Goal: Check status: Check status

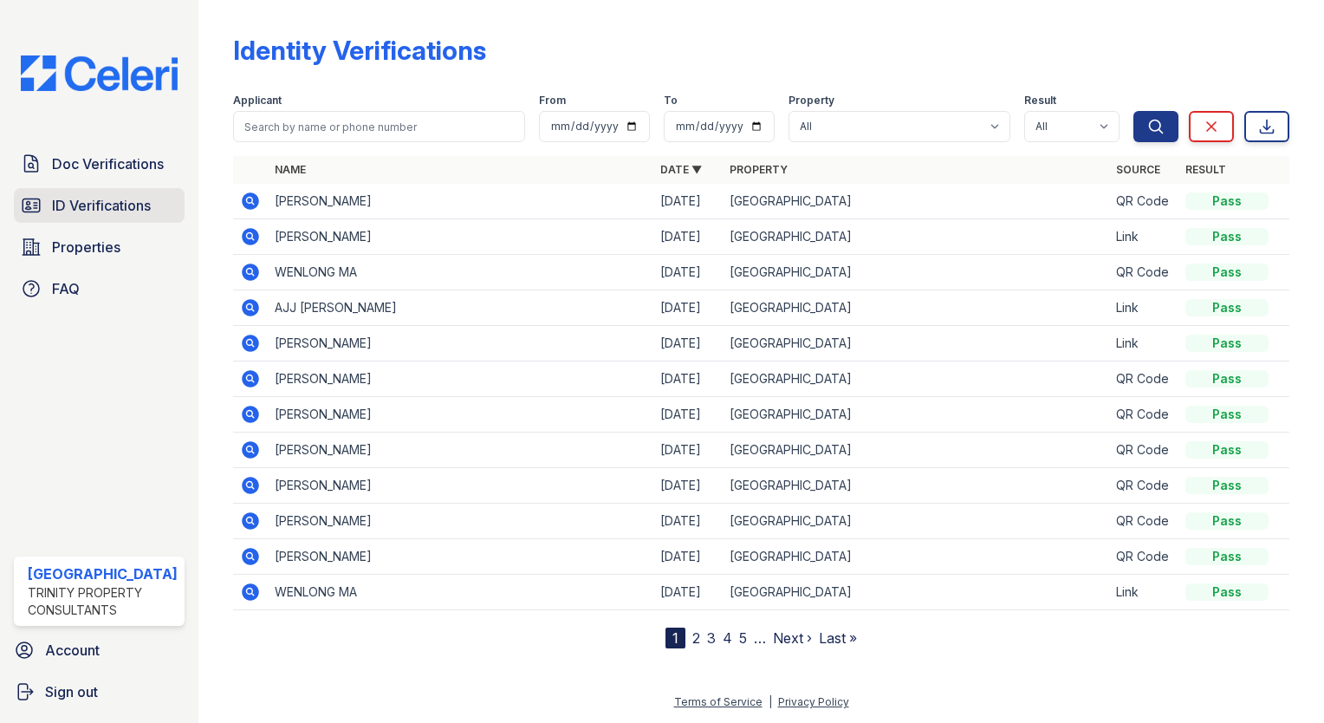
drag, startPoint x: 0, startPoint y: 0, endPoint x: 113, endPoint y: 206, distance: 235.4
click at [113, 206] on span "ID Verifications" at bounding box center [101, 205] width 99 height 21
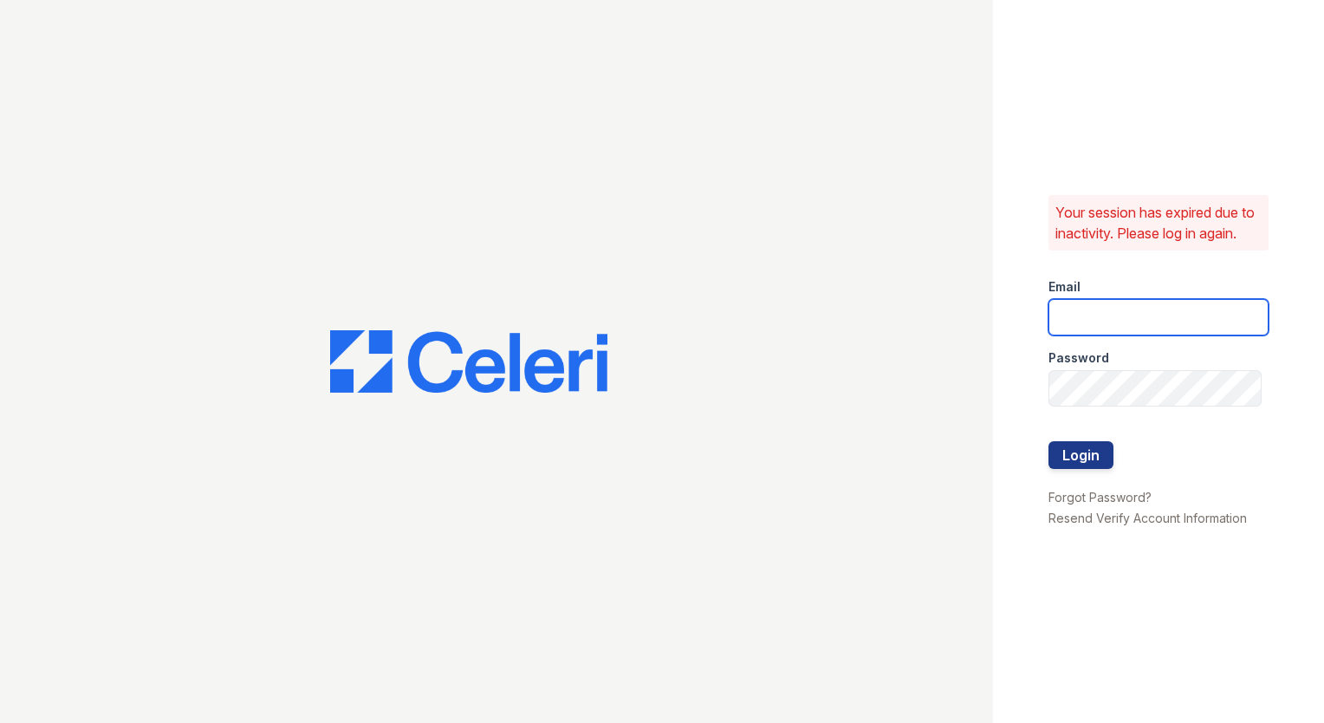
type input "arrivestreetervilleleasing@trinity-pm.com"
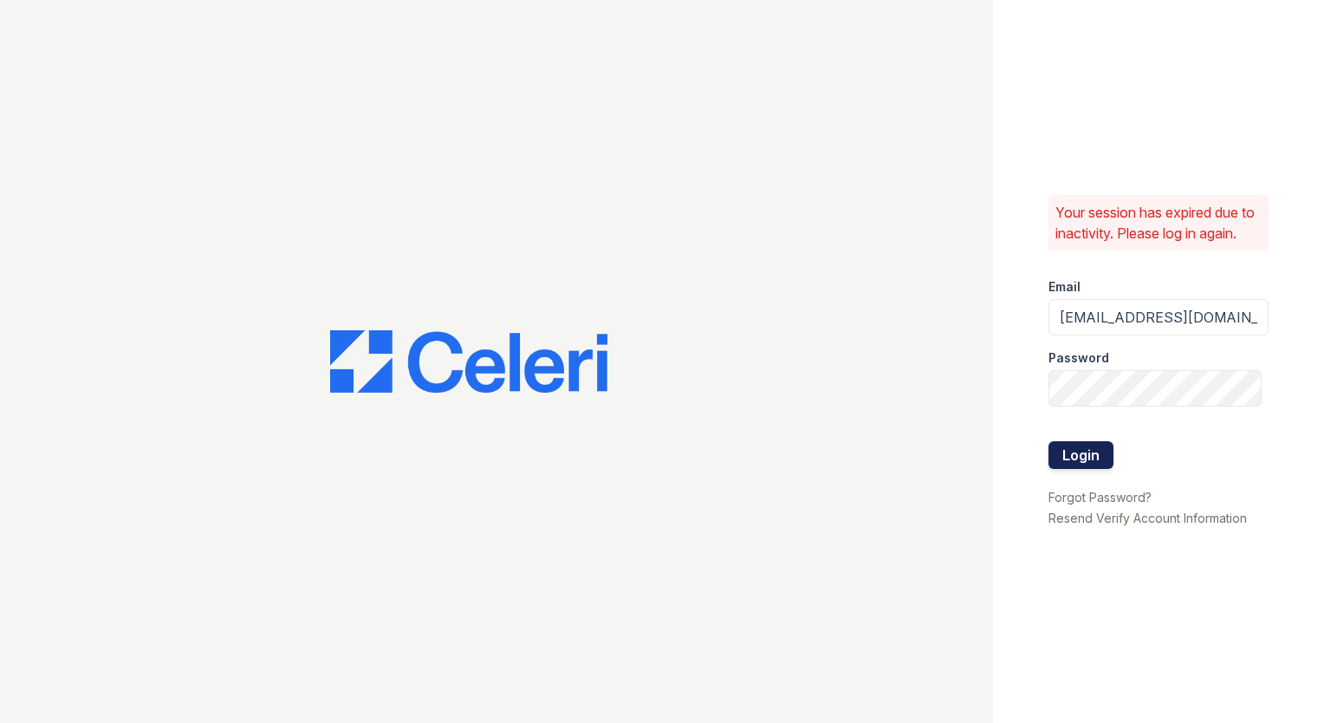
click at [1059, 466] on button "Login" at bounding box center [1080, 455] width 65 height 28
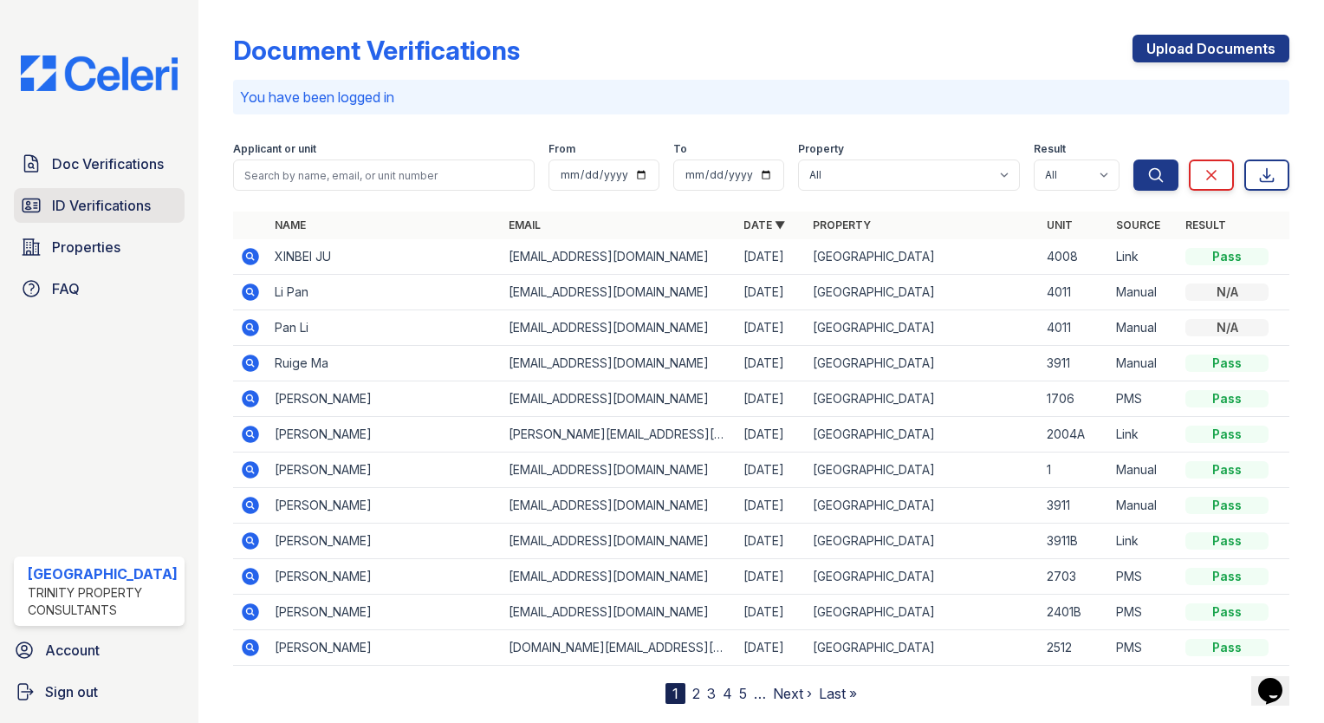
click at [132, 206] on span "ID Verifications" at bounding box center [101, 205] width 99 height 21
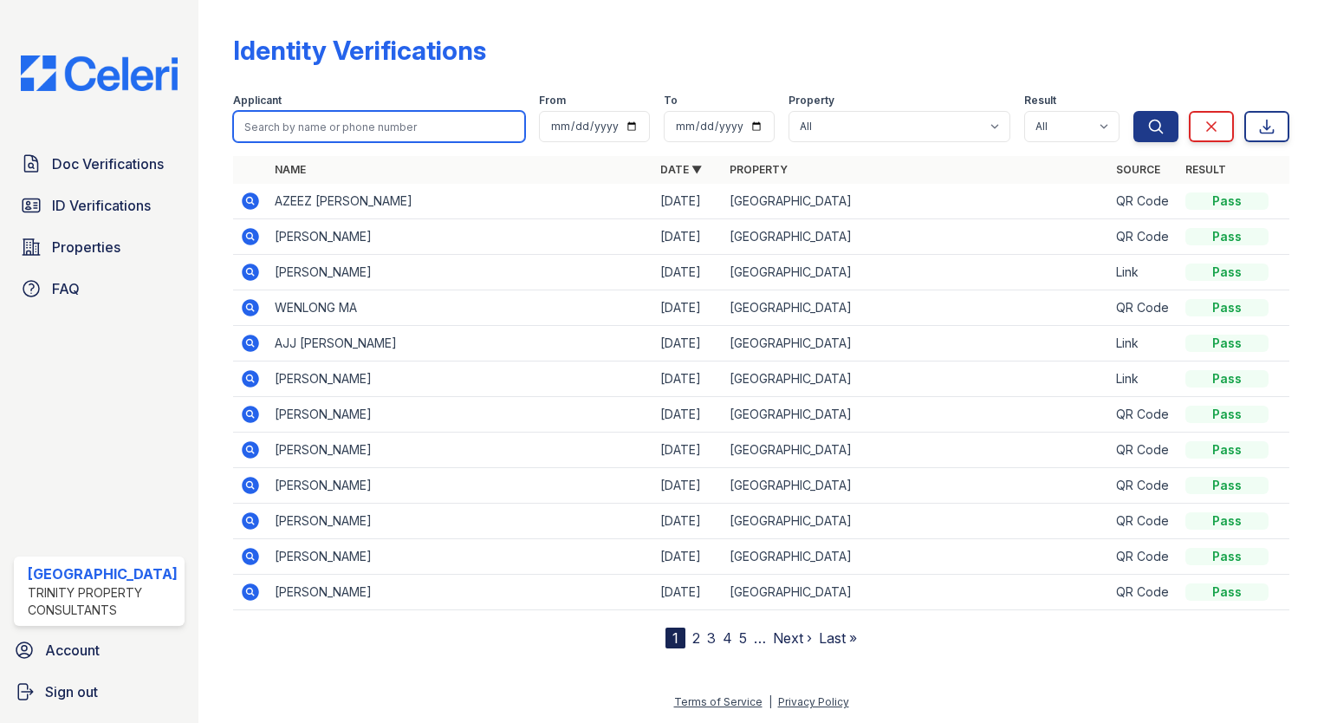
click at [360, 130] on input "search" at bounding box center [379, 126] width 292 height 31
type input "kexin"
click at [1133, 111] on button "Search" at bounding box center [1155, 126] width 45 height 31
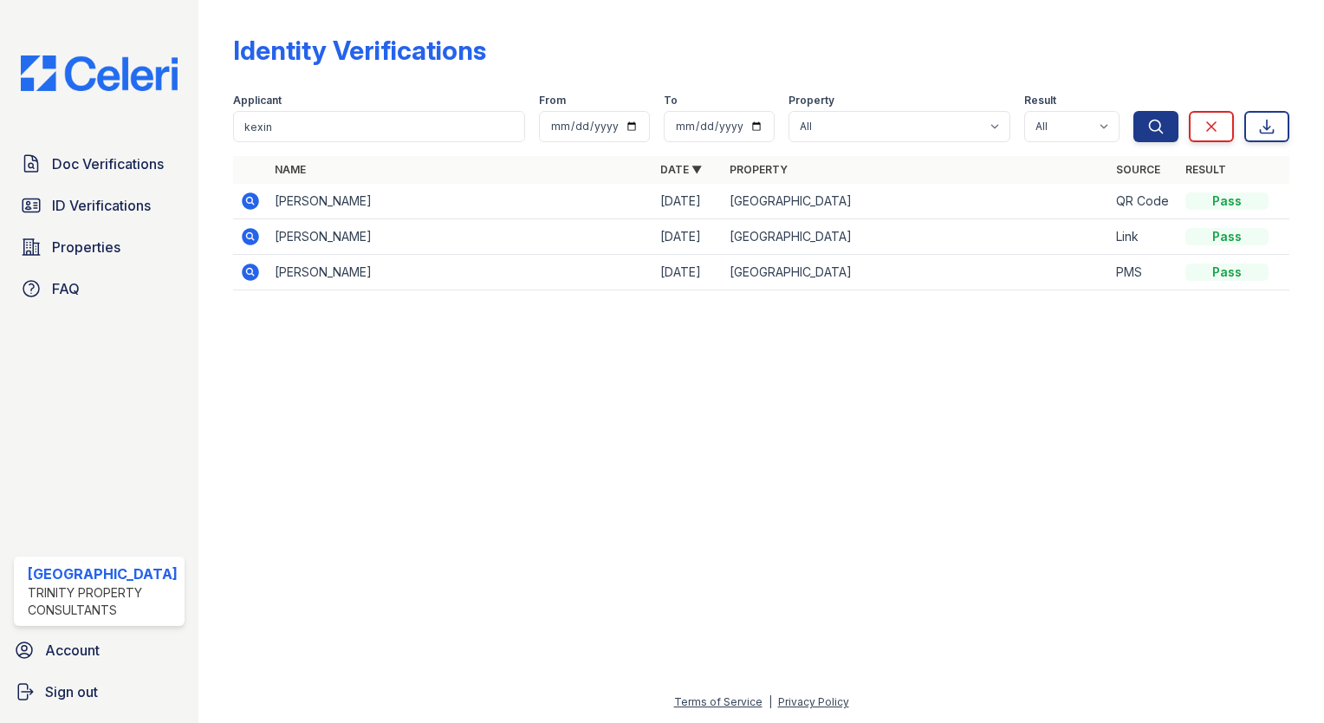
click at [240, 198] on icon at bounding box center [250, 201] width 21 height 21
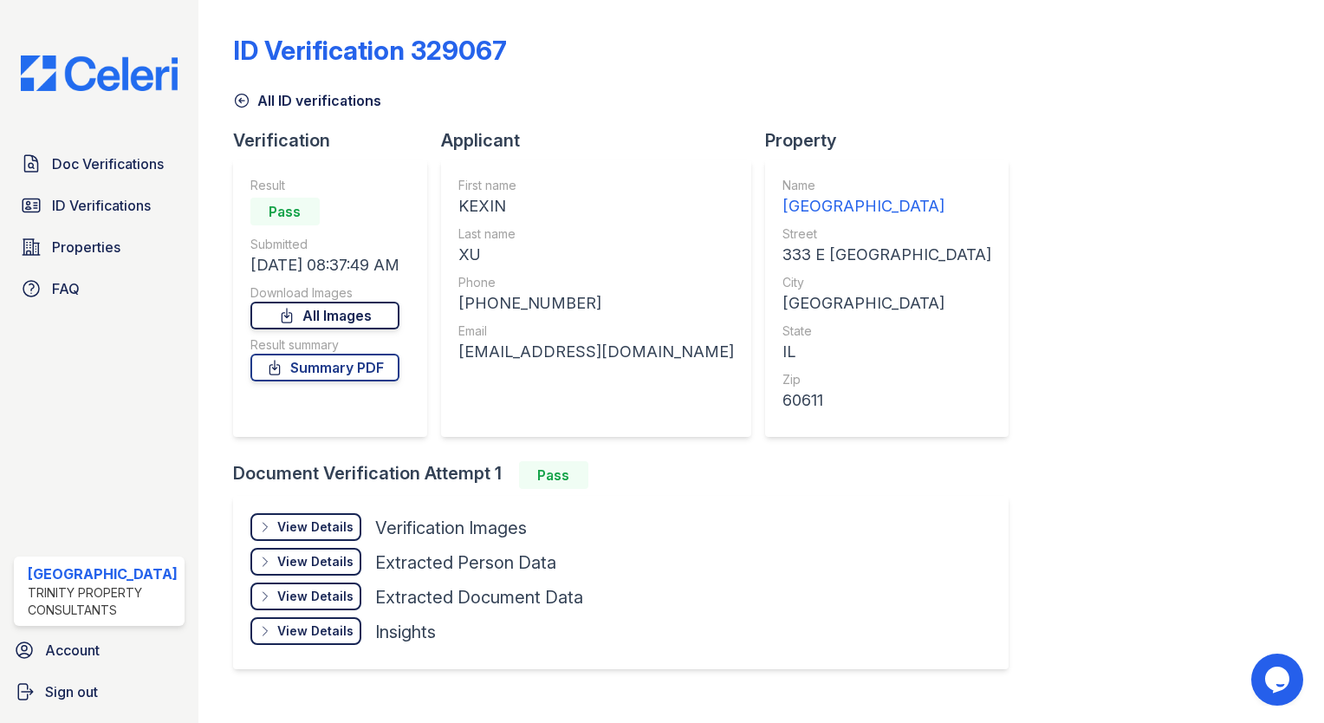
click at [283, 319] on icon at bounding box center [287, 315] width 10 height 14
click at [1264, 185] on div "ID Verification 329067 All ID verifications Verification Result Pass Submitted …" at bounding box center [761, 350] width 1056 height 686
click at [105, 213] on link "ID Verifications" at bounding box center [99, 205] width 171 height 35
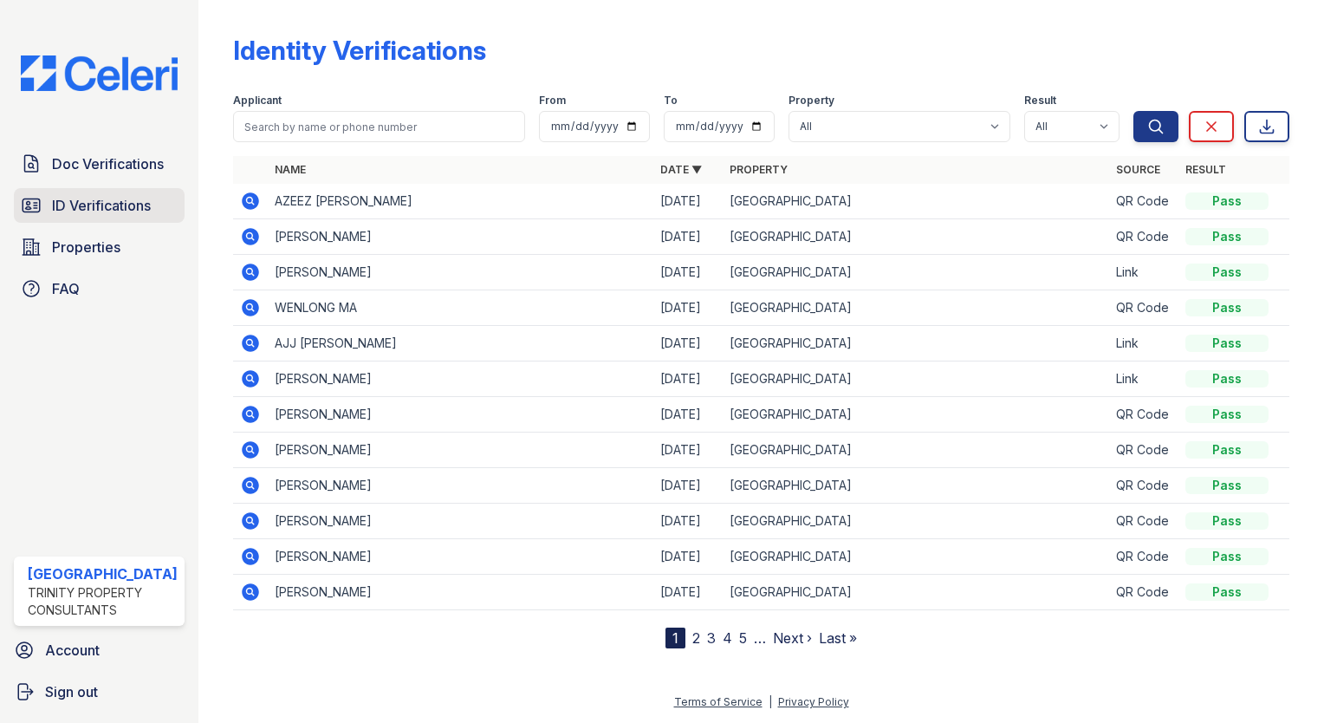
click at [113, 196] on span "ID Verifications" at bounding box center [101, 205] width 99 height 21
click at [723, 629] on link "4" at bounding box center [728, 637] width 10 height 17
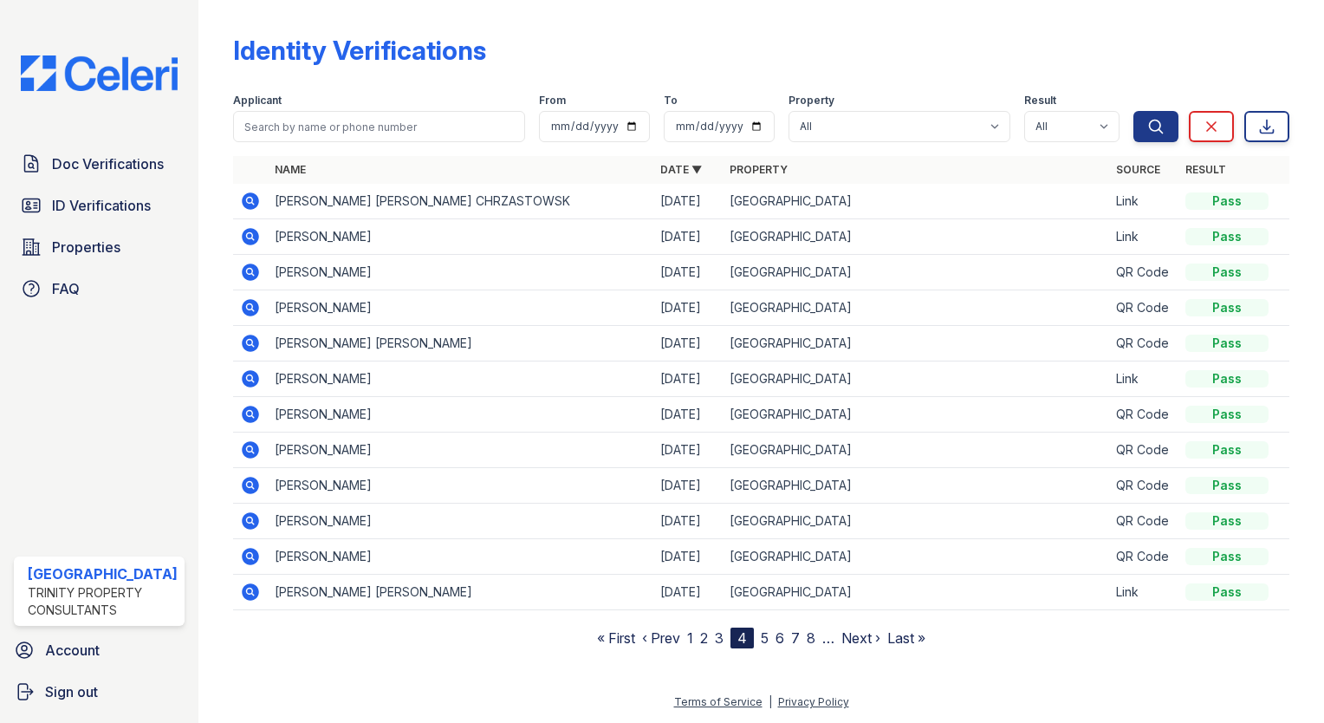
click at [761, 633] on link "5" at bounding box center [765, 637] width 8 height 17
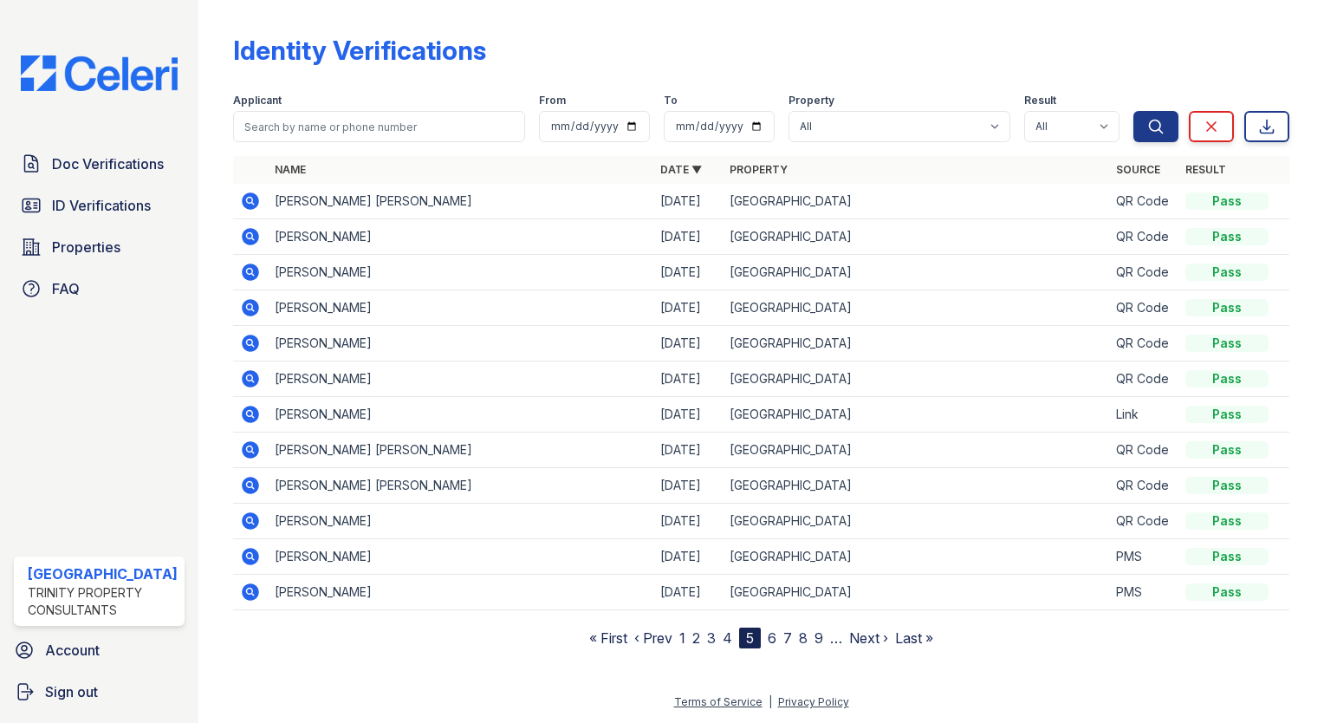
click at [683, 638] on link "1" at bounding box center [682, 637] width 6 height 17
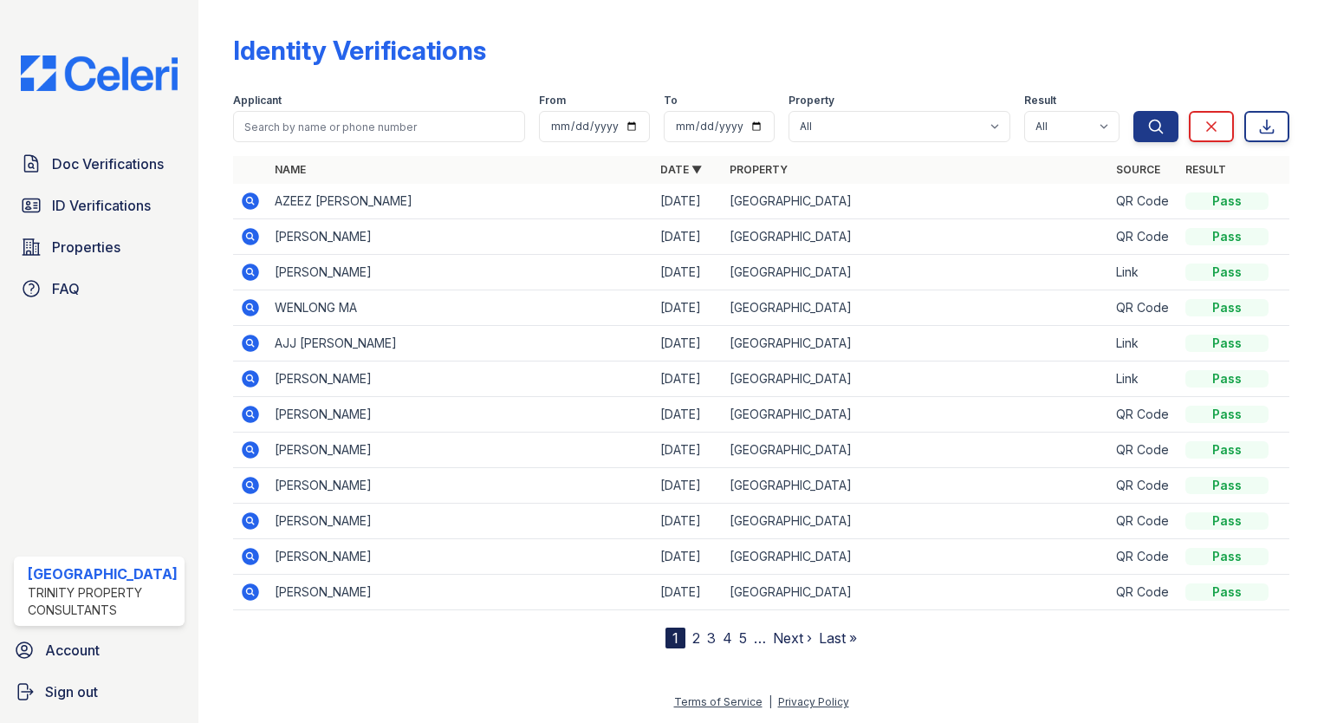
click at [368, 99] on div "Applicant" at bounding box center [379, 102] width 292 height 17
click at [361, 120] on input "search" at bounding box center [379, 126] width 292 height 31
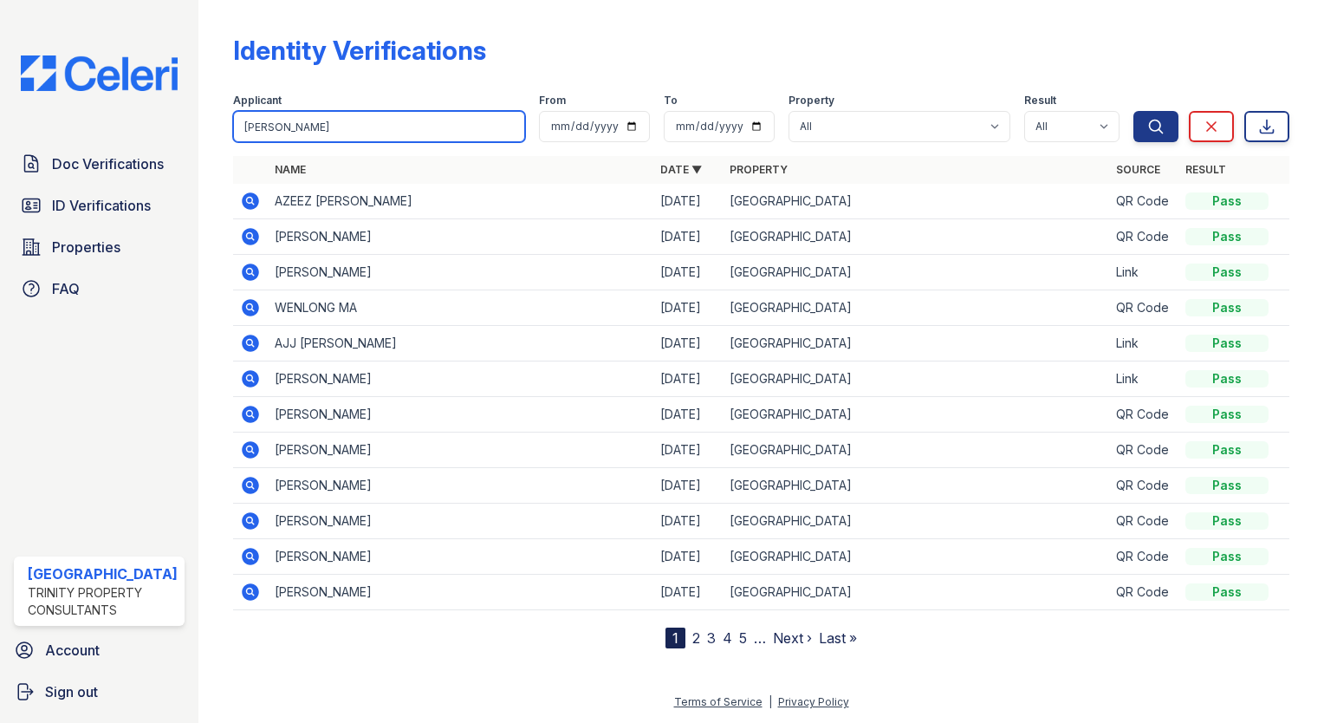
type input "[PERSON_NAME]"
click at [1133, 111] on button "Search" at bounding box center [1155, 126] width 45 height 31
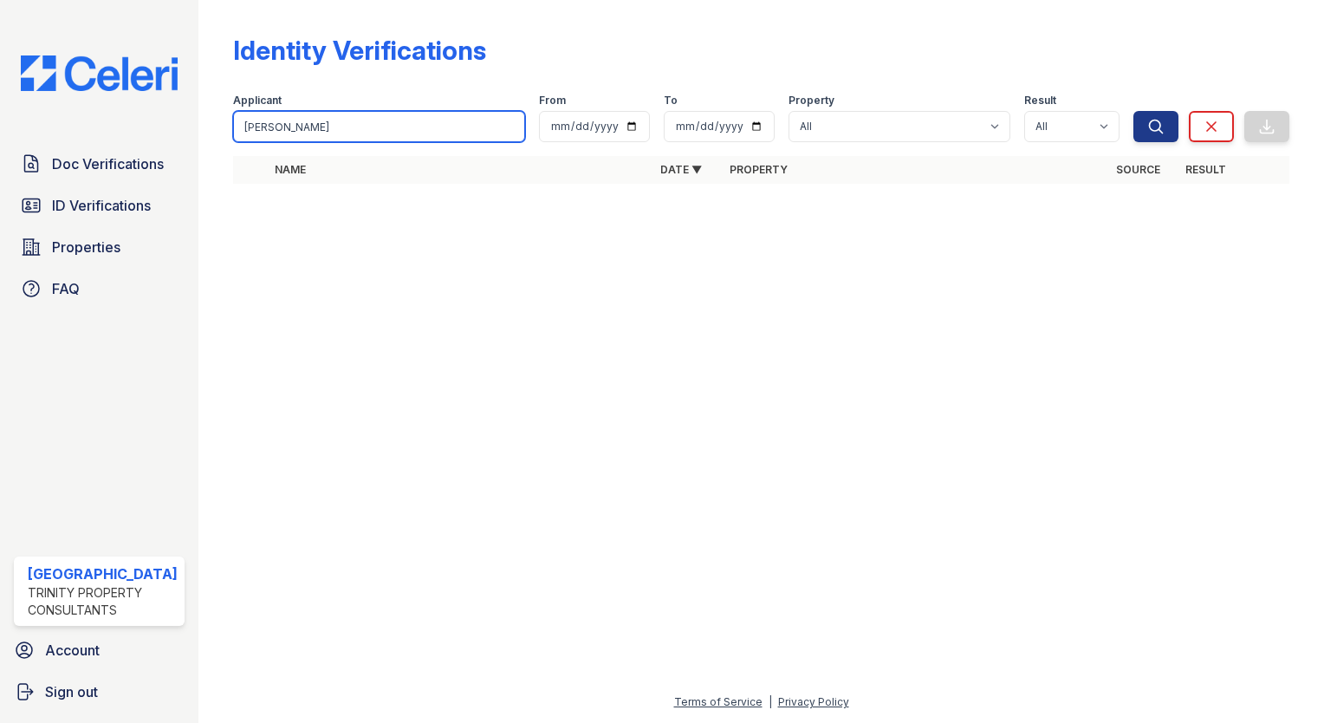
drag, startPoint x: 361, startPoint y: 120, endPoint x: 336, endPoint y: 129, distance: 26.6
click at [336, 129] on input "[PERSON_NAME]" at bounding box center [379, 126] width 292 height 31
type input "[PERSON_NAME]"
click at [1133, 111] on button "Search" at bounding box center [1155, 126] width 45 height 31
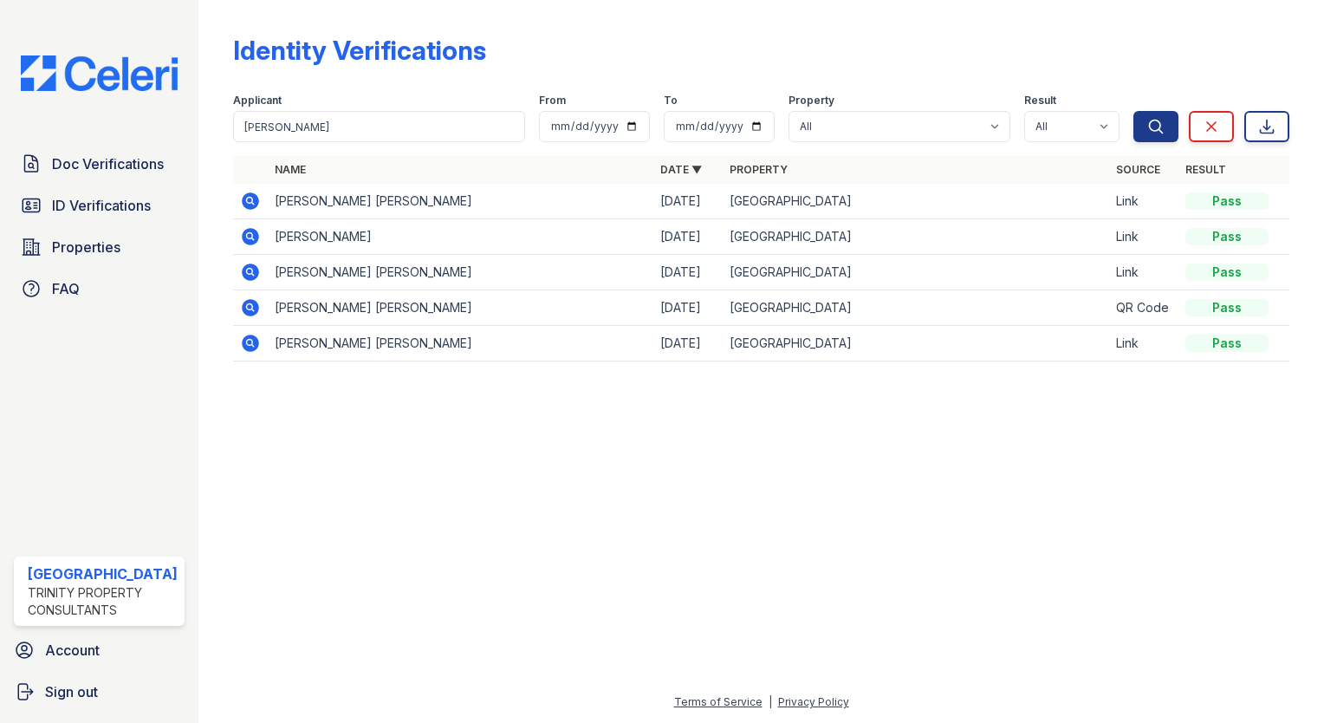
click at [247, 237] on icon at bounding box center [249, 235] width 4 height 4
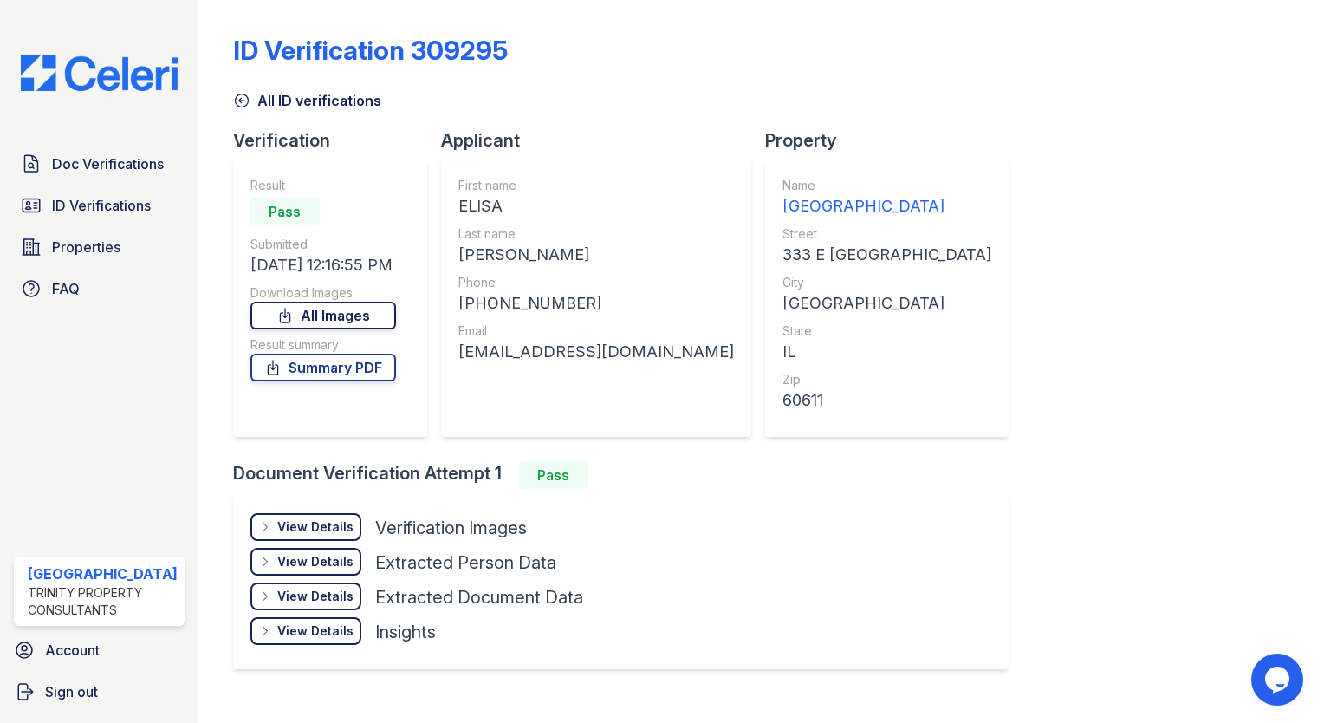
click at [305, 308] on link "All Images" at bounding box center [323, 315] width 146 height 28
click at [1242, 131] on div "ID Verification 309295 All ID verifications Verification Result Pass Submitted …" at bounding box center [761, 350] width 1056 height 686
click at [63, 203] on span "ID Verifications" at bounding box center [101, 205] width 99 height 21
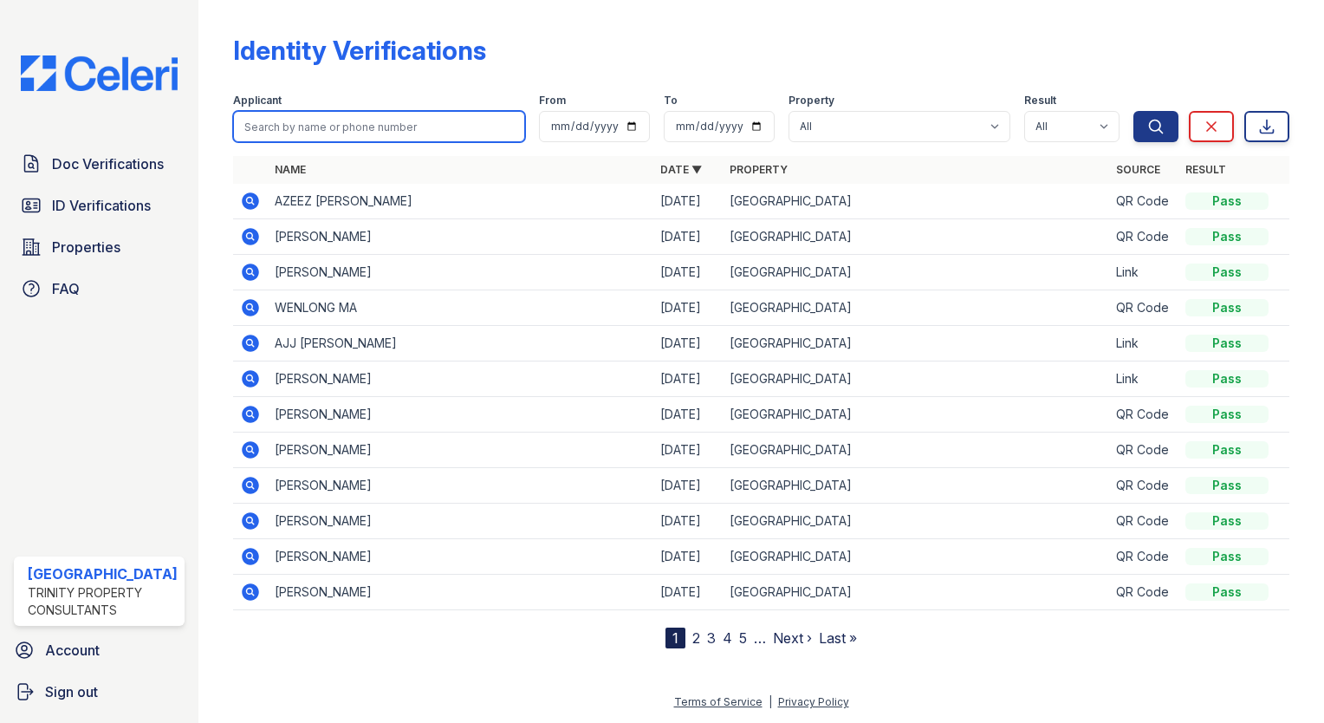
click at [250, 128] on input "search" at bounding box center [379, 126] width 292 height 31
click at [109, 184] on div "Doc Verifications ID Verifications Properties FAQ" at bounding box center [99, 225] width 185 height 159
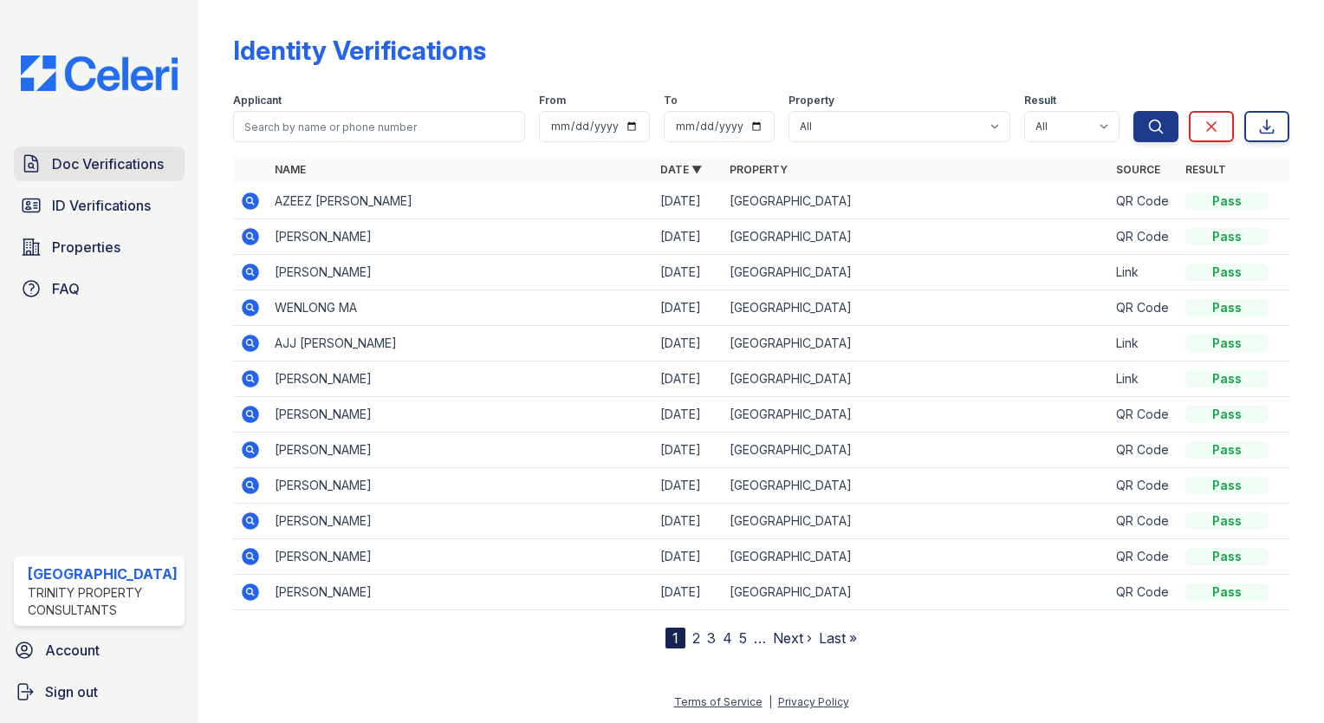
click at [116, 161] on span "Doc Verifications" at bounding box center [108, 163] width 112 height 21
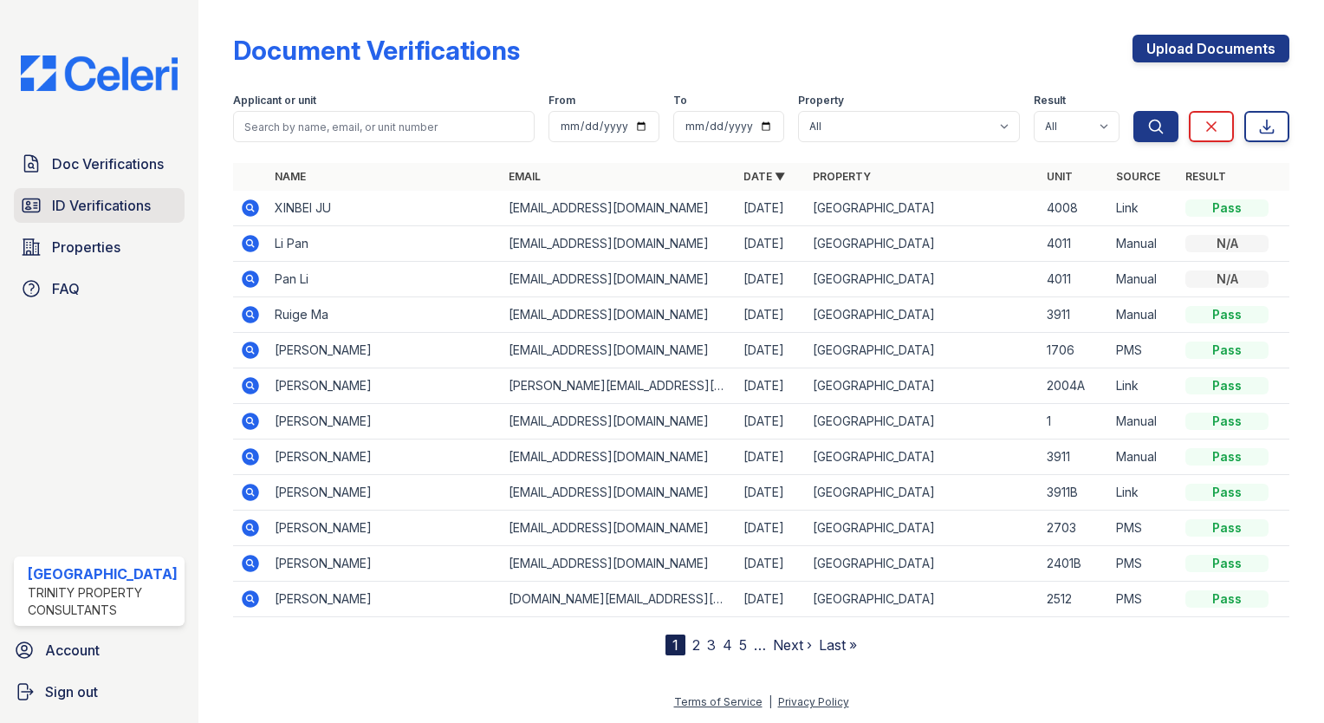
click at [120, 213] on span "ID Verifications" at bounding box center [101, 205] width 99 height 21
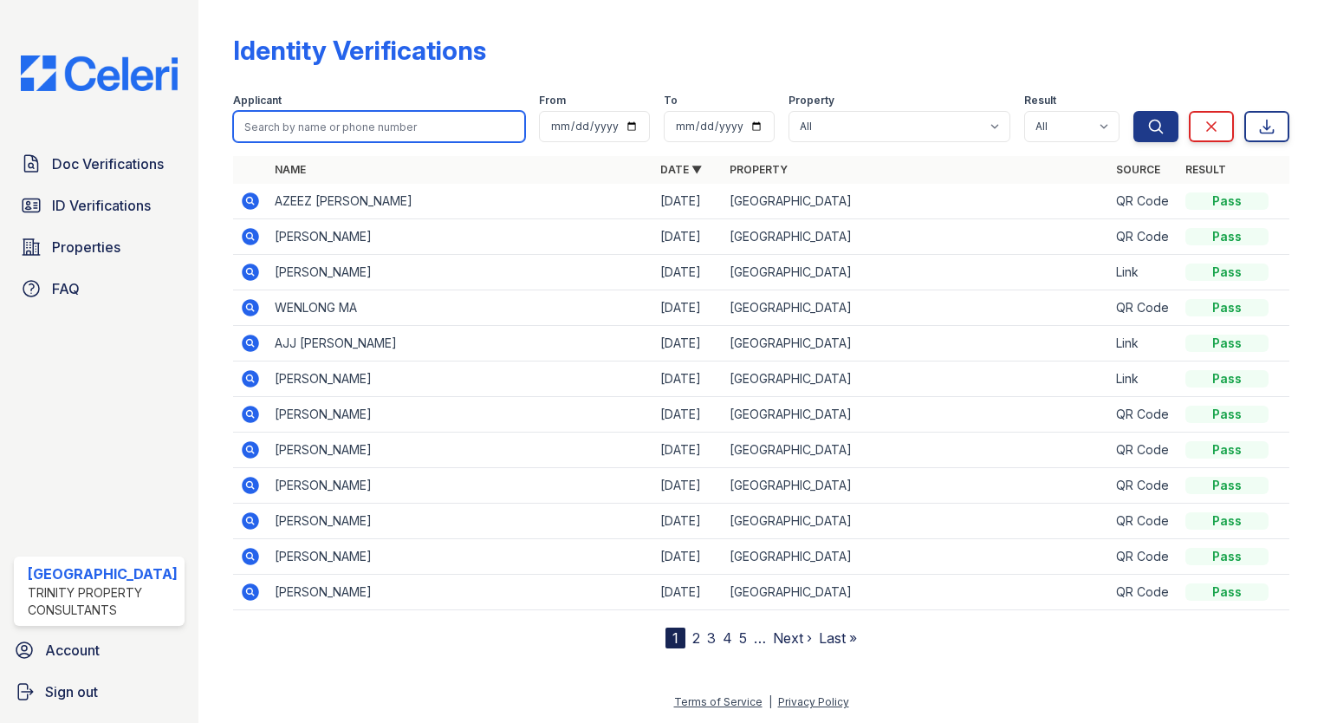
drag, startPoint x: 219, startPoint y: 130, endPoint x: 246, endPoint y: 120, distance: 28.5
click at [246, 120] on input "search" at bounding box center [379, 126] width 292 height 31
type input "matt s"
click at [1133, 111] on button "Search" at bounding box center [1155, 126] width 45 height 31
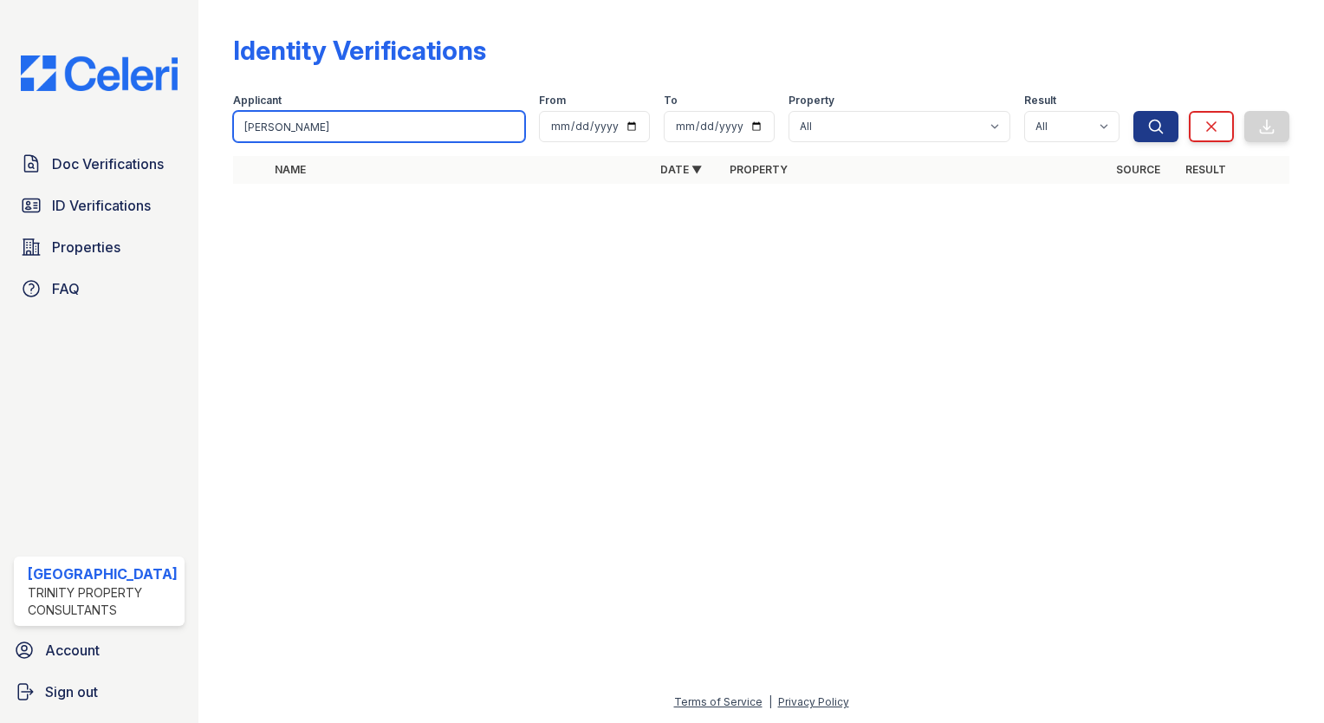
click at [315, 123] on input "matt s" at bounding box center [379, 126] width 292 height 31
type input "matt"
click at [1133, 111] on button "Search" at bounding box center [1155, 126] width 45 height 31
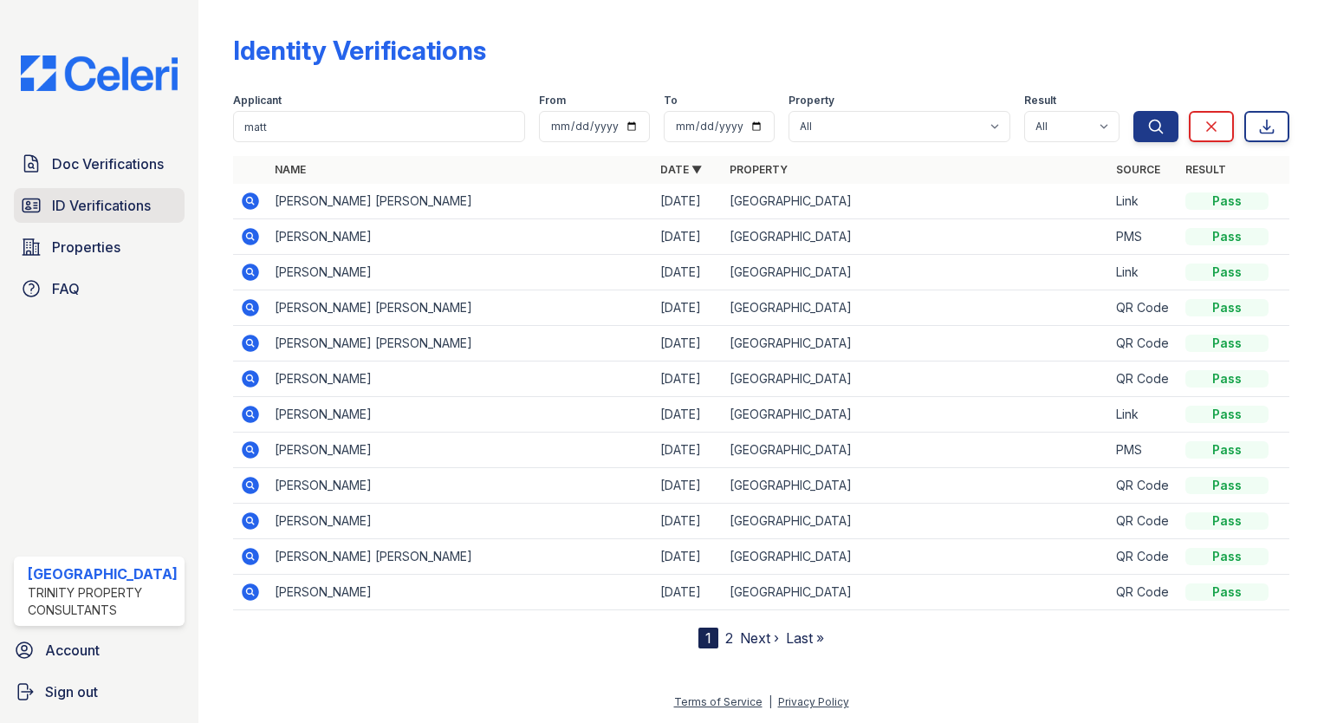
click at [67, 216] on link "ID Verifications" at bounding box center [99, 205] width 171 height 35
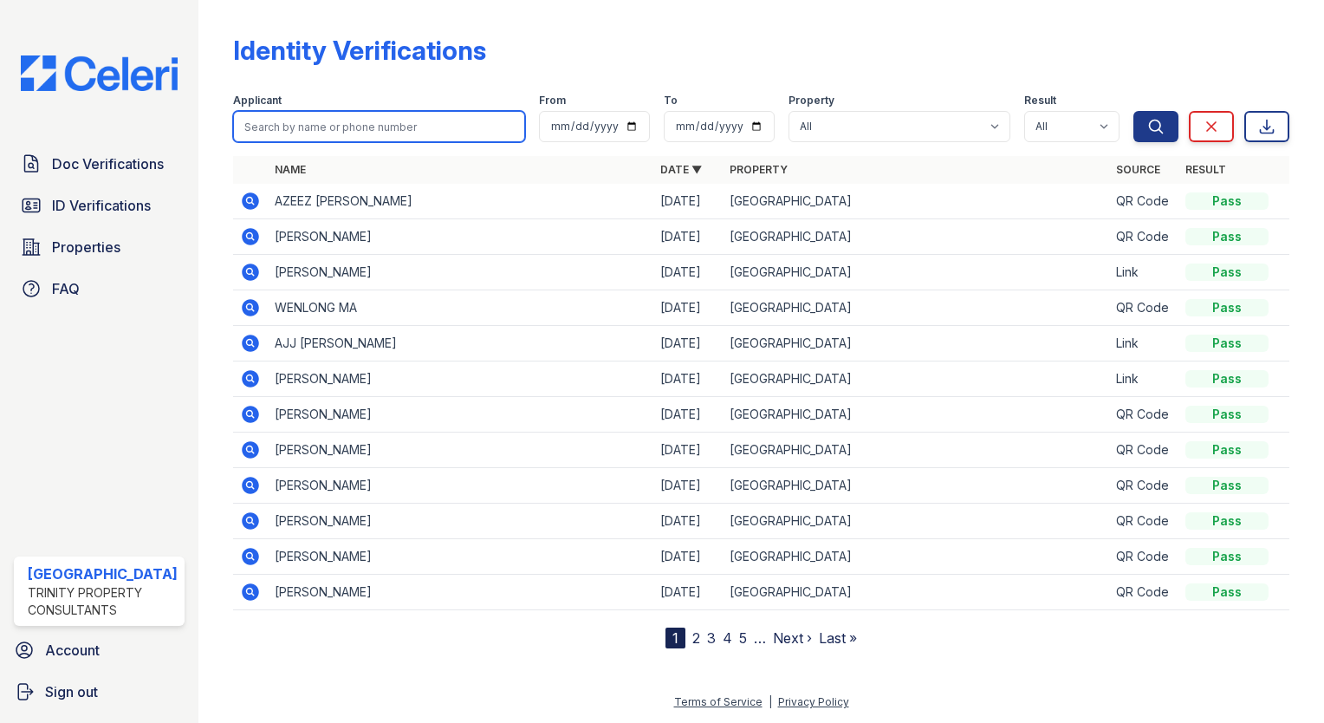
click at [287, 126] on input "search" at bounding box center [379, 126] width 292 height 31
type input "matt"
click at [1133, 111] on button "Search" at bounding box center [1155, 126] width 45 height 31
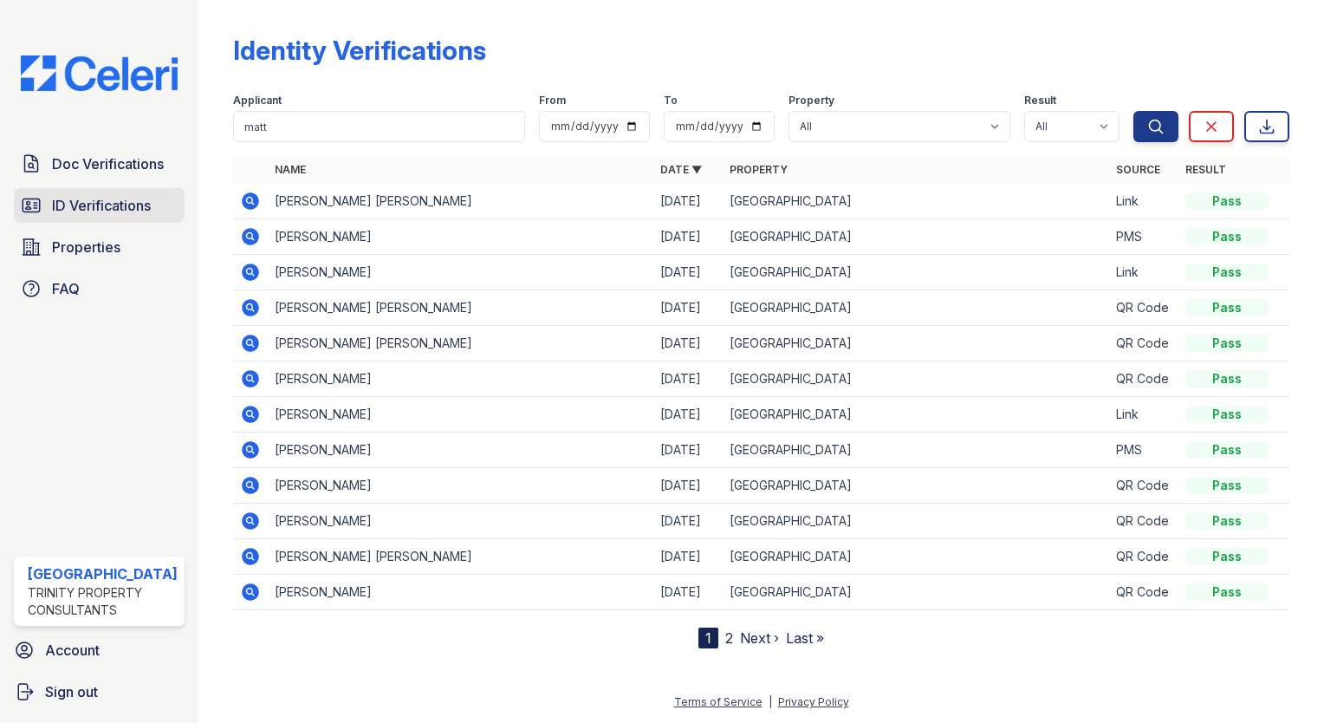
click at [128, 203] on span "ID Verifications" at bounding box center [101, 205] width 99 height 21
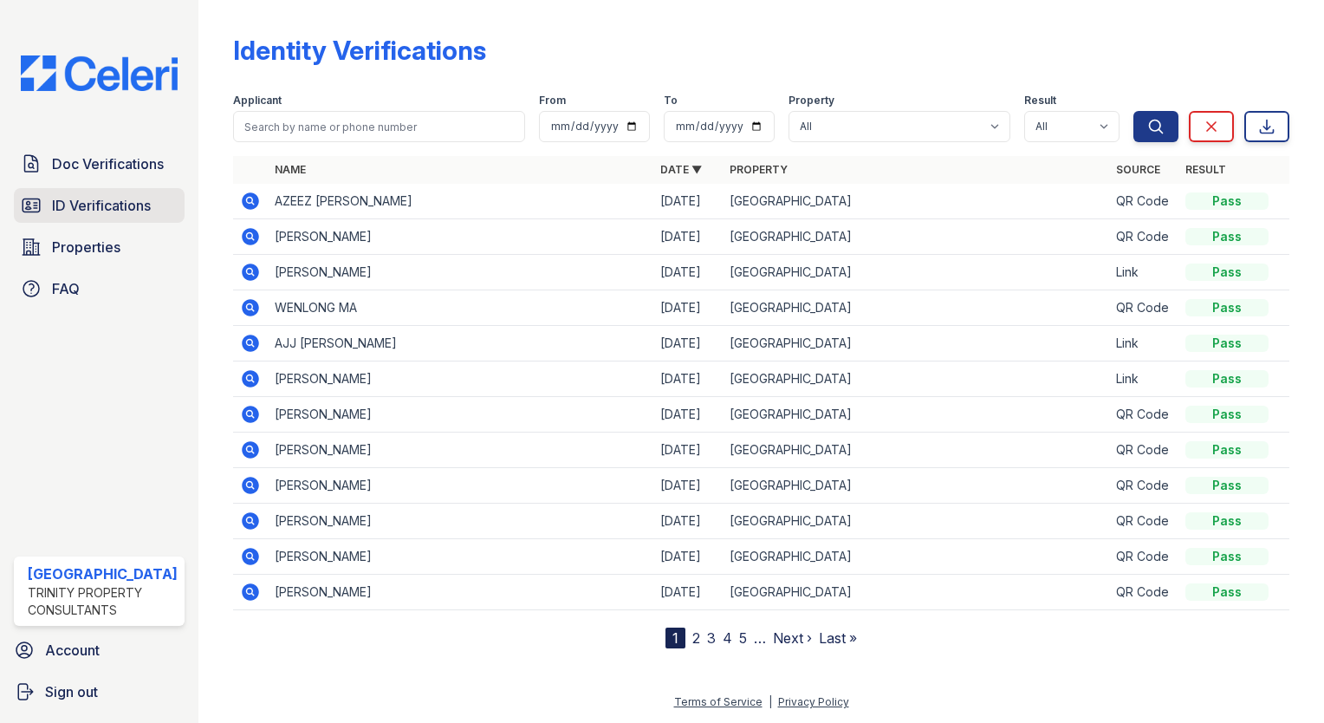
click at [149, 197] on span "ID Verifications" at bounding box center [101, 205] width 99 height 21
click at [143, 189] on link "ID Verifications" at bounding box center [99, 205] width 171 height 35
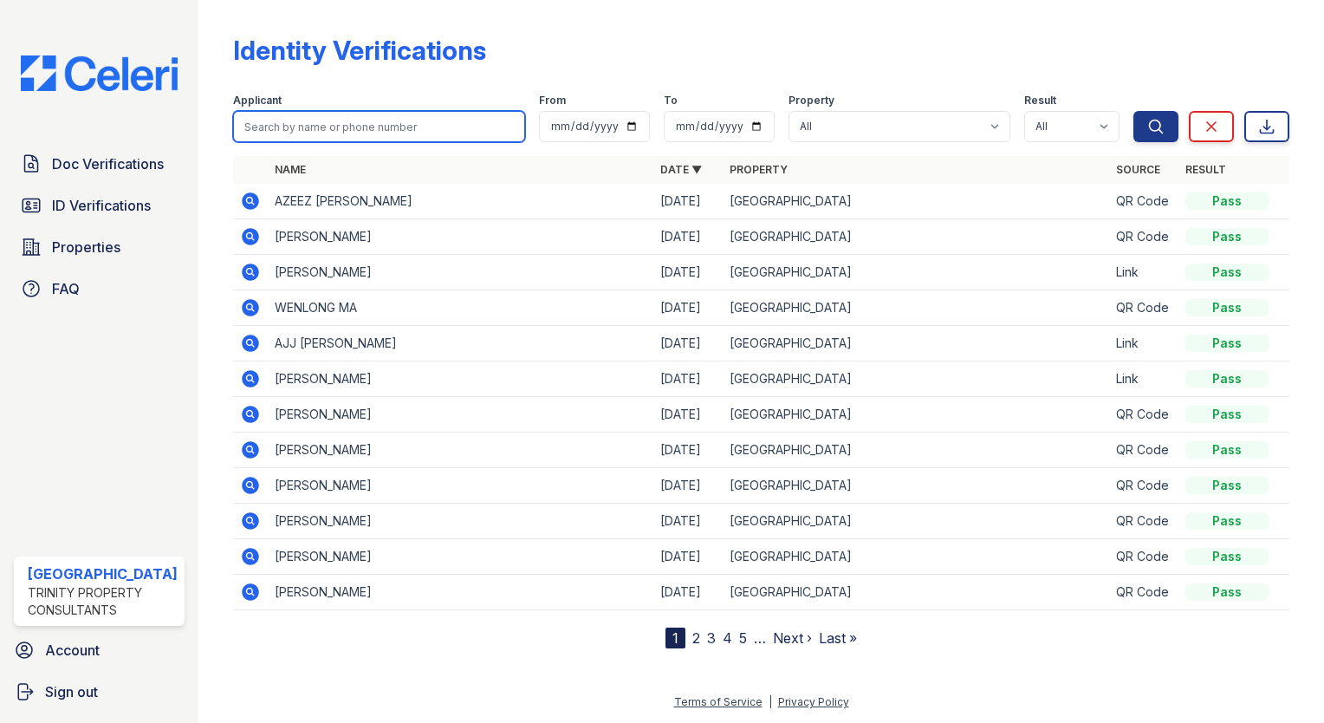
click at [233, 125] on input "search" at bounding box center [379, 126] width 292 height 31
type input "matt"
click at [1133, 111] on button "Search" at bounding box center [1155, 126] width 45 height 31
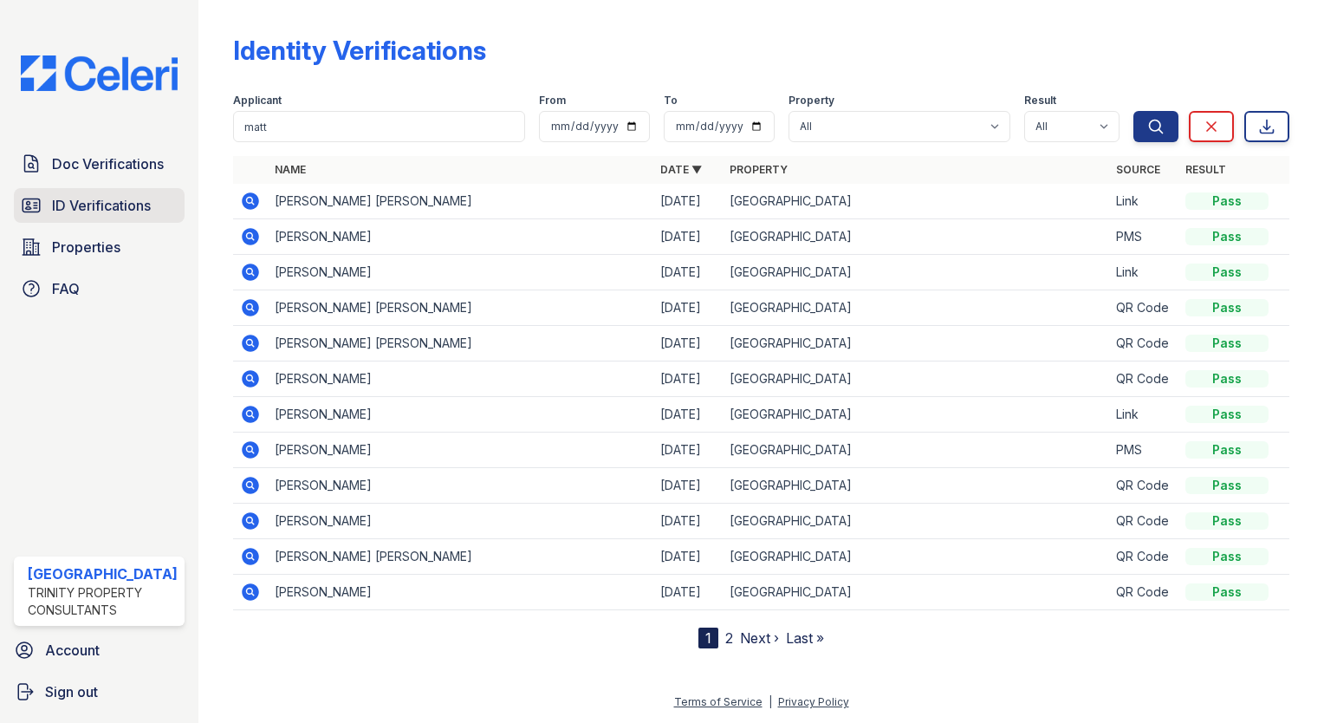
click at [127, 196] on span "ID Verifications" at bounding box center [101, 205] width 99 height 21
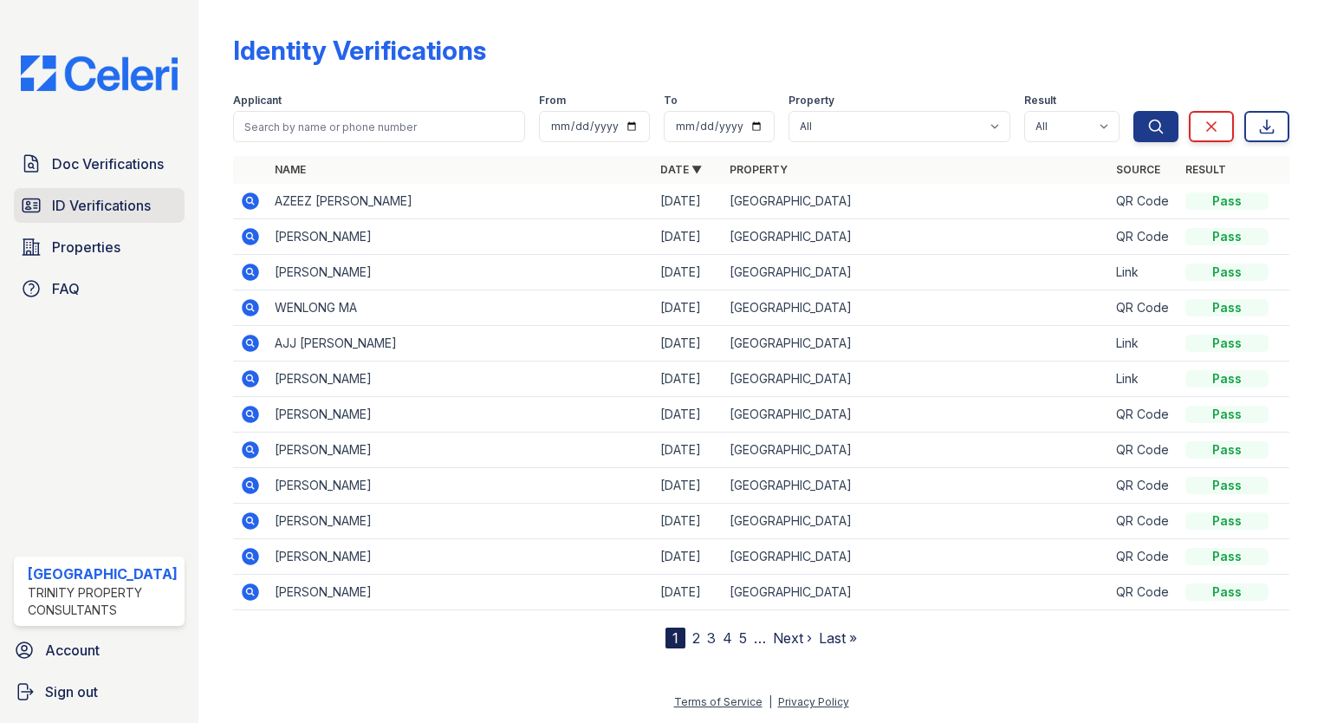
click at [103, 197] on span "ID Verifications" at bounding box center [101, 205] width 99 height 21
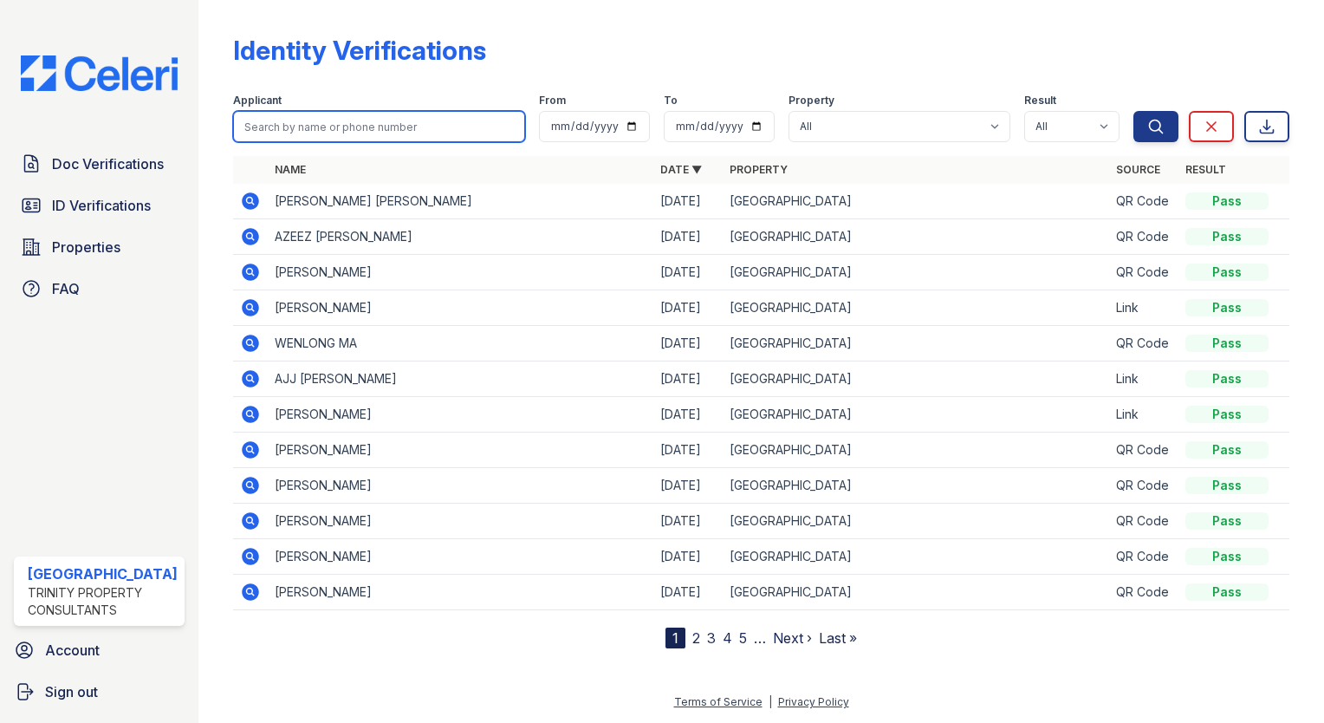
click at [270, 120] on input "search" at bounding box center [379, 126] width 292 height 31
click at [299, 68] on div "Identity Verifications" at bounding box center [761, 57] width 1056 height 45
click at [265, 120] on input "search" at bounding box center [379, 126] width 292 height 31
type input "matt"
click at [1133, 111] on button "Search" at bounding box center [1155, 126] width 45 height 31
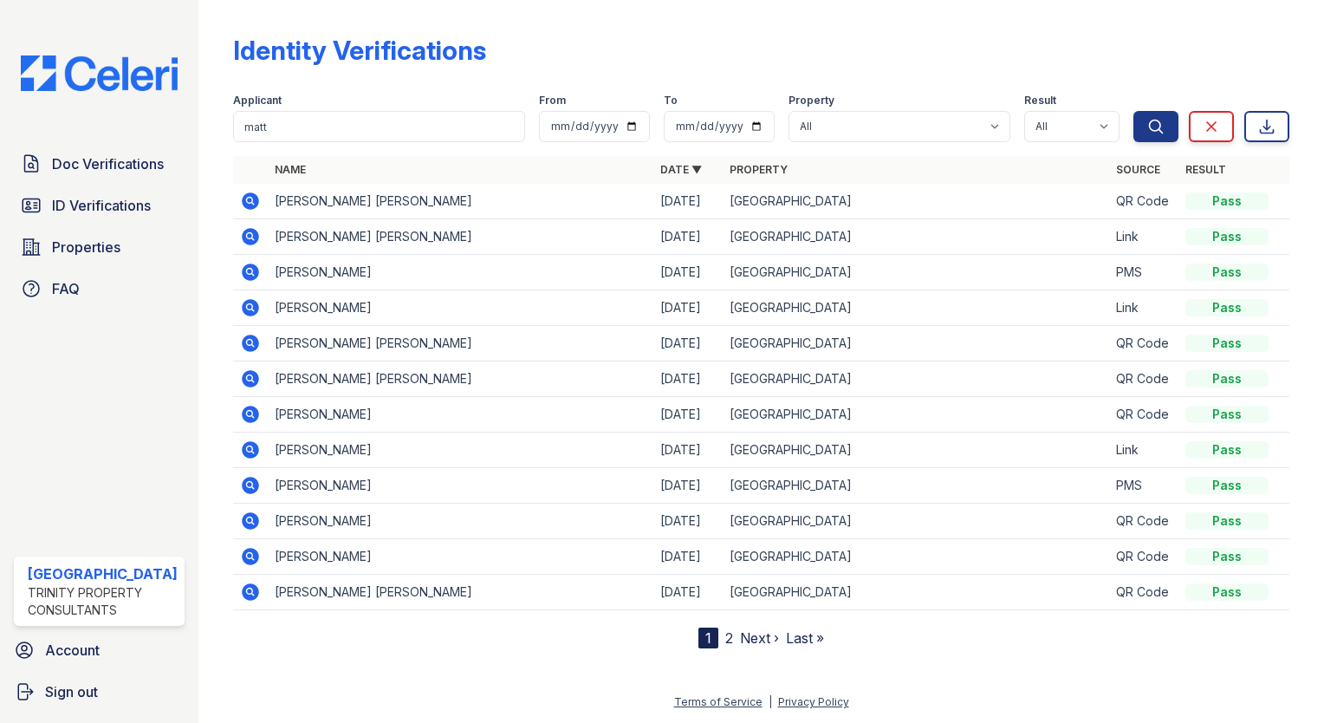
click at [248, 206] on icon at bounding box center [250, 200] width 17 height 17
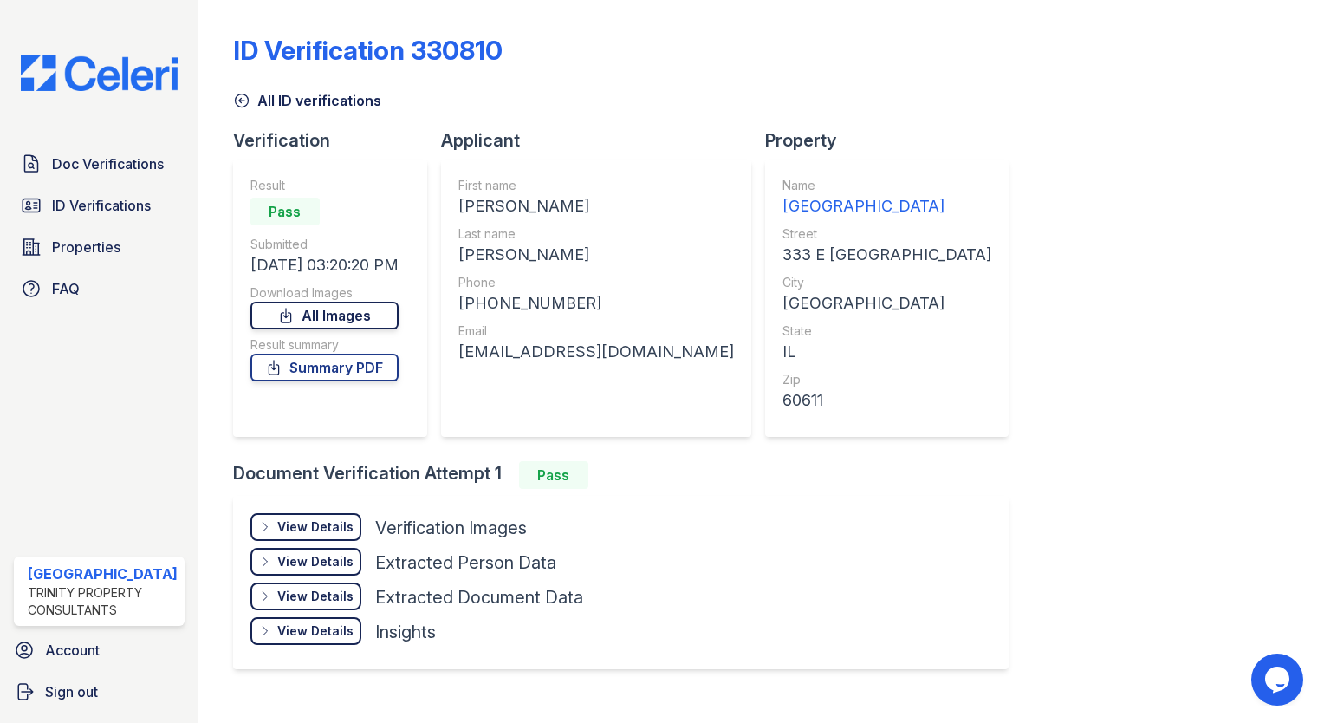
click at [286, 324] on link "All Images" at bounding box center [324, 315] width 148 height 28
click at [1241, 186] on div "ID Verification 330810 All ID verifications Verification Result Pass Submitted …" at bounding box center [761, 350] width 1056 height 686
click at [107, 211] on span "ID Verifications" at bounding box center [101, 205] width 99 height 21
